Goal: Task Accomplishment & Management: Manage account settings

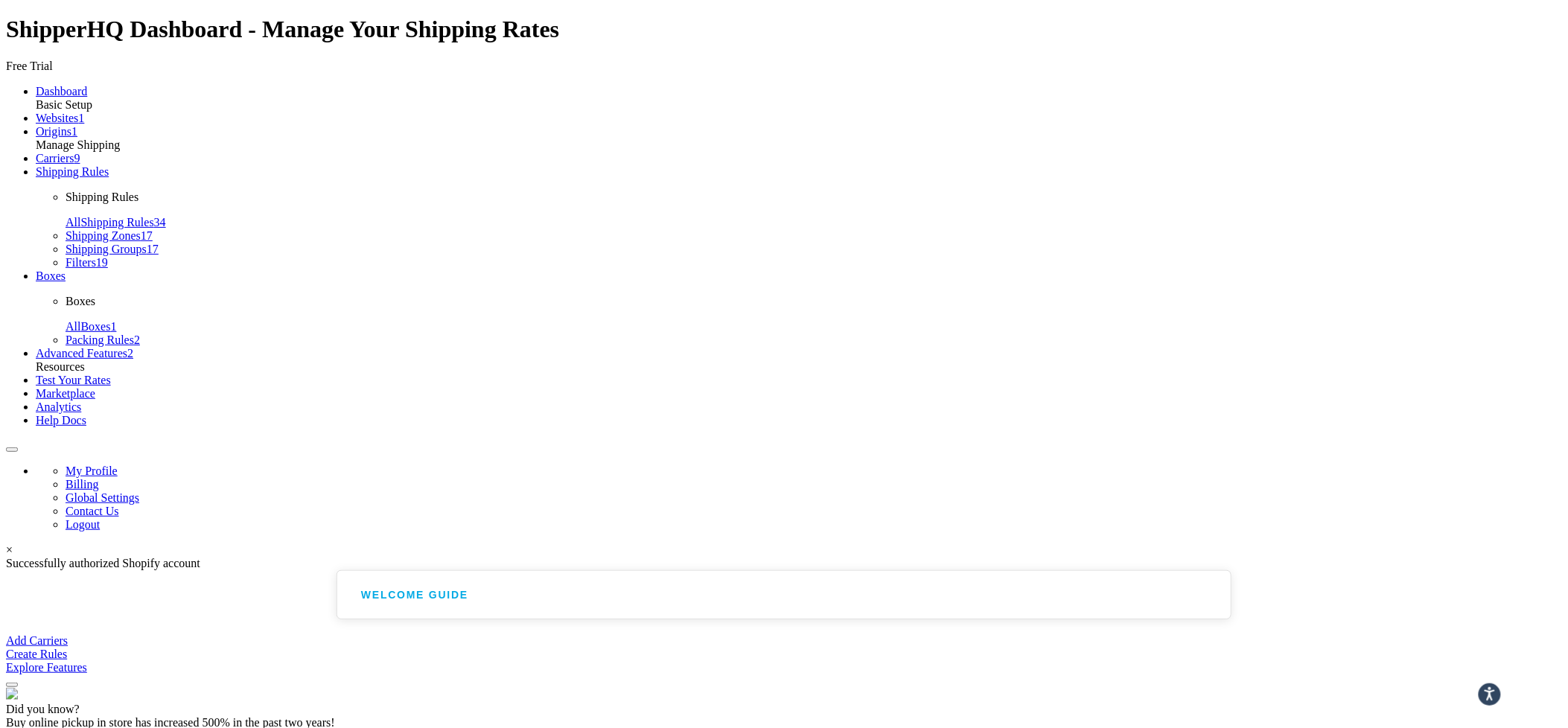
click at [84, 123] on link "Websites 1" at bounding box center [59, 118] width 48 height 12
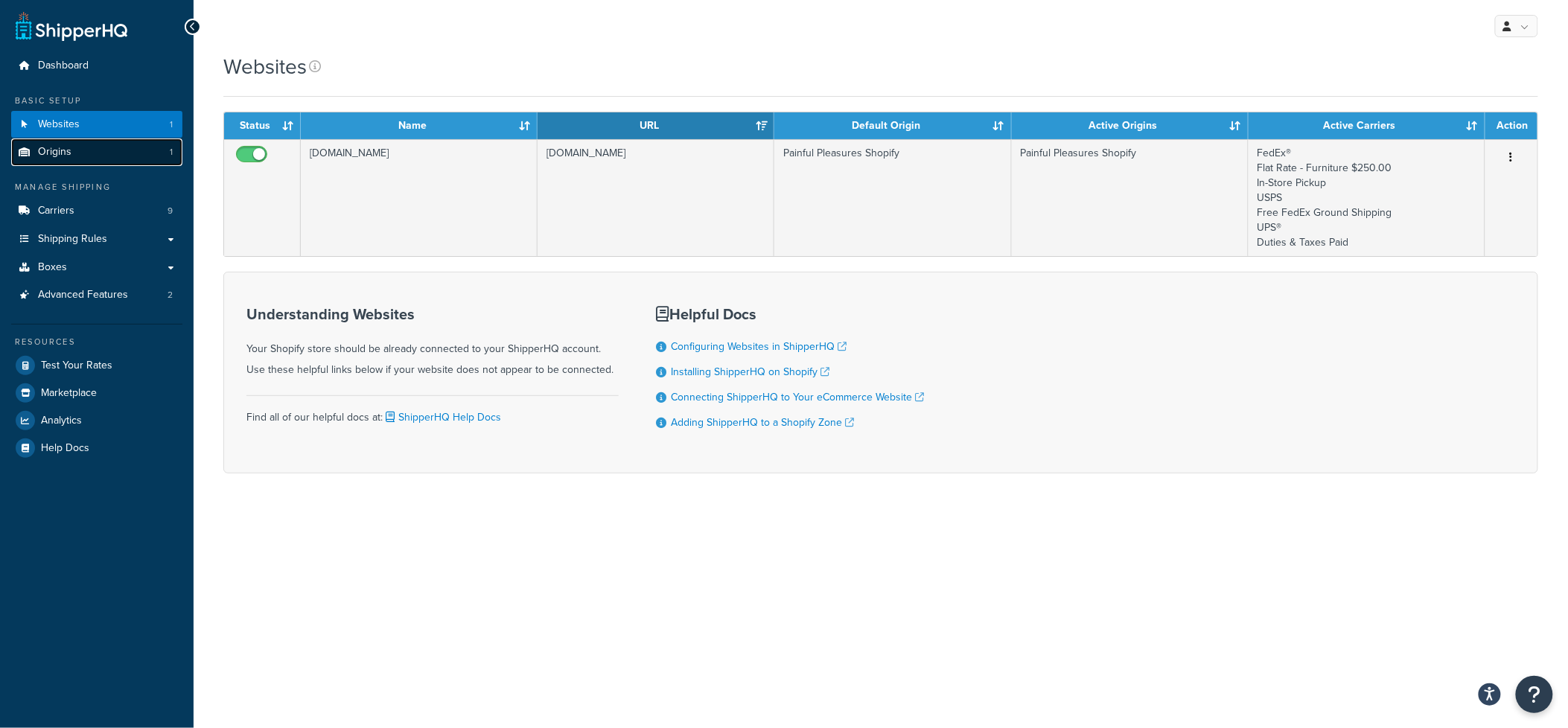
click at [77, 155] on link "Origins 1" at bounding box center [97, 152] width 172 height 28
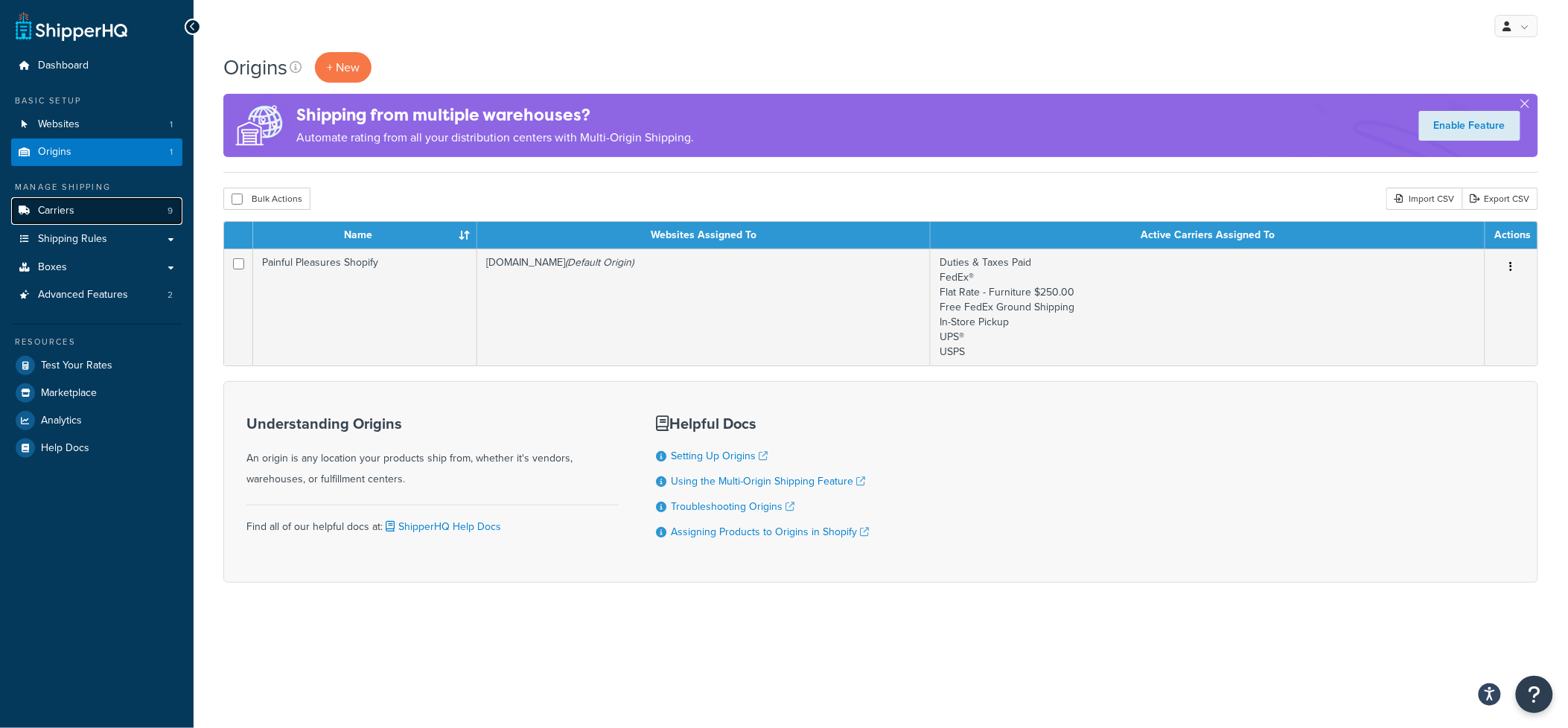
click at [70, 212] on span "Carriers" at bounding box center [55, 211] width 36 height 12
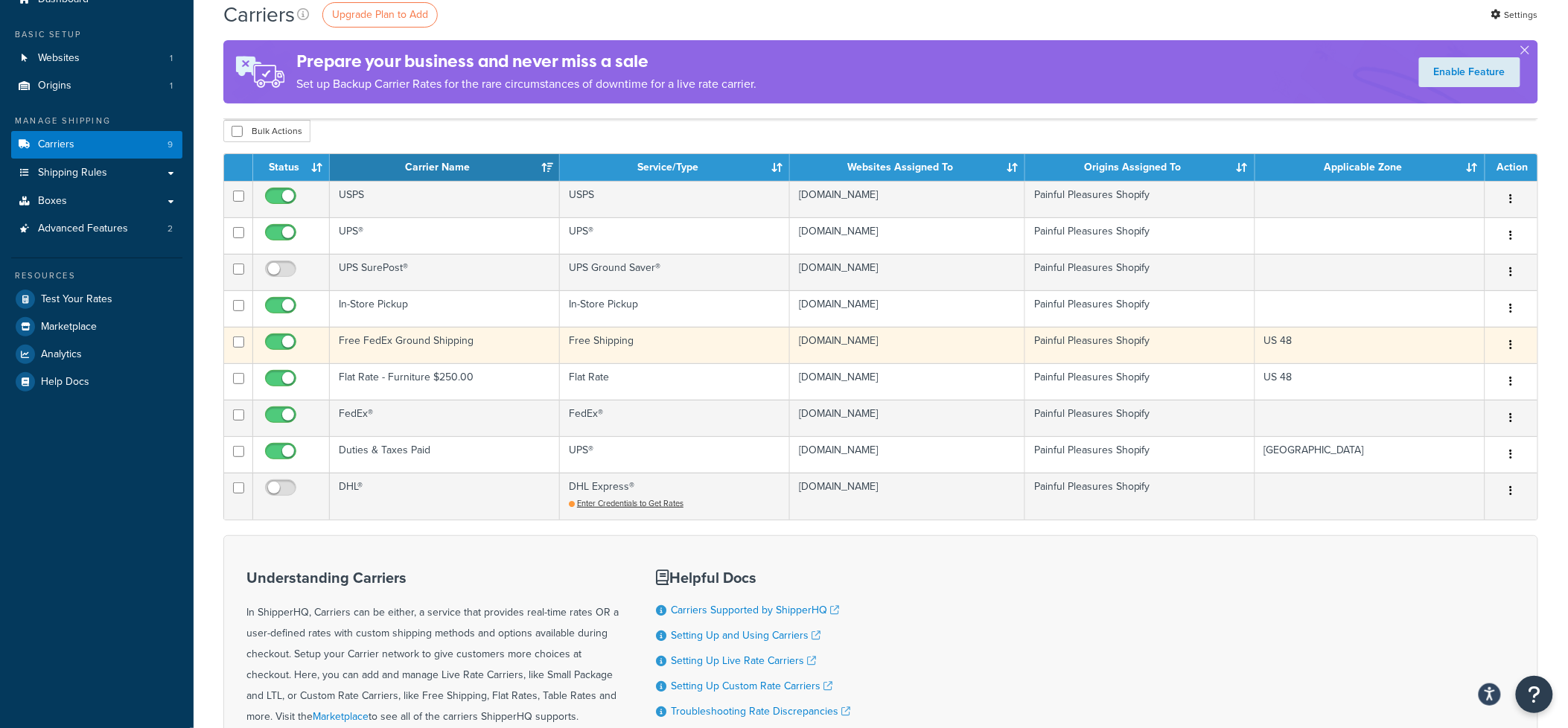
scroll to position [75, 0]
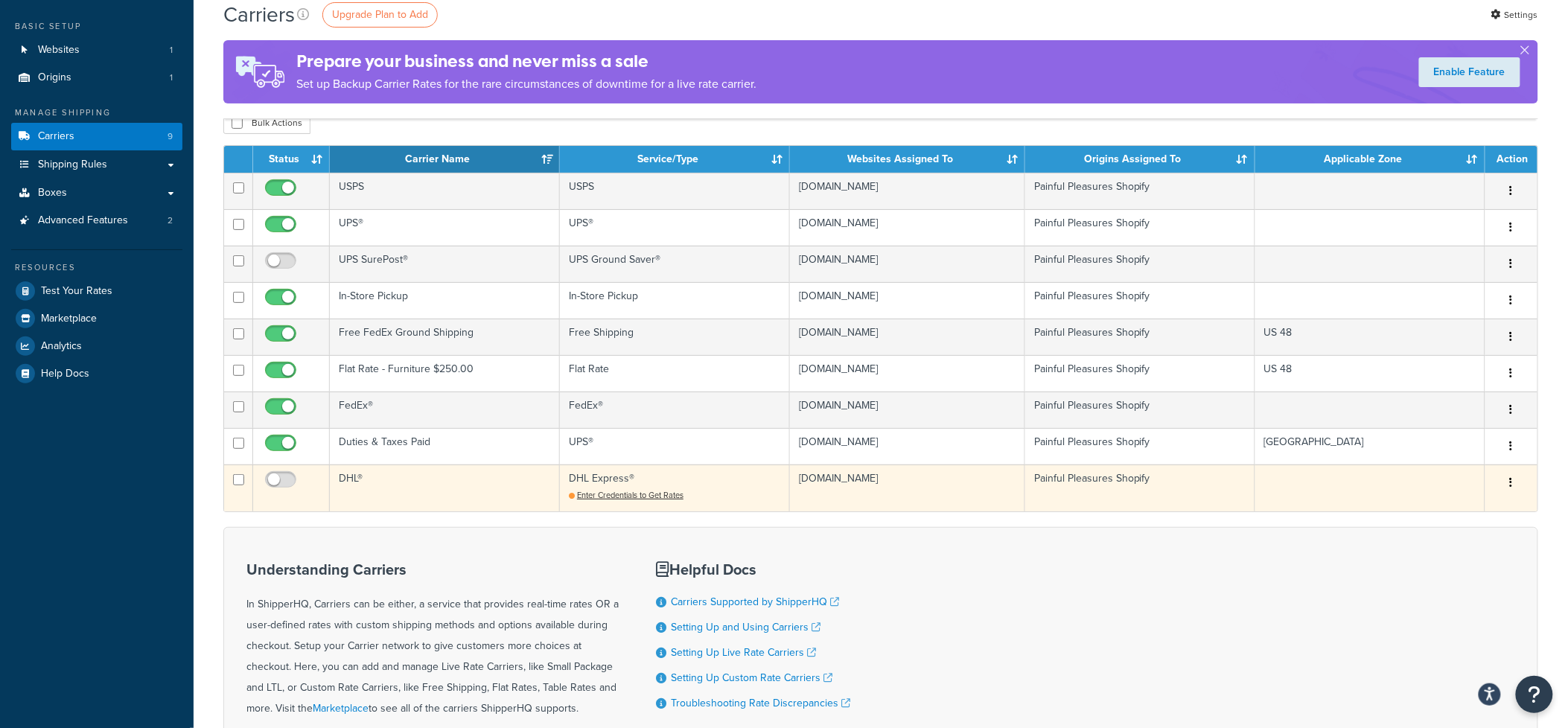
click at [1515, 483] on button "button" at bounding box center [1511, 483] width 21 height 24
